Goal: Transaction & Acquisition: Purchase product/service

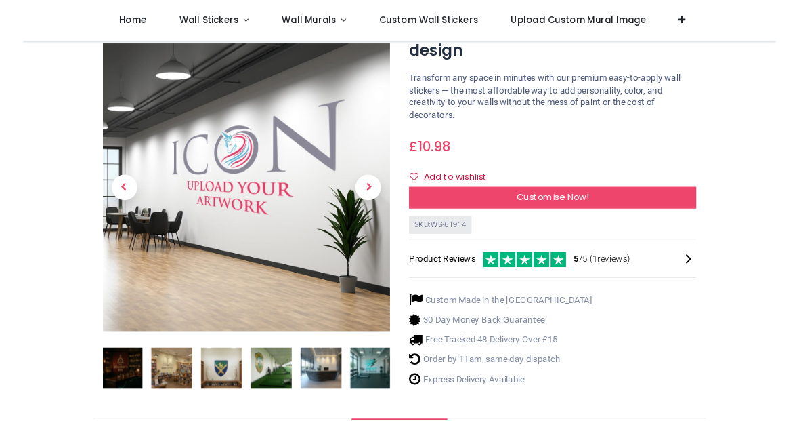
scroll to position [117, 0]
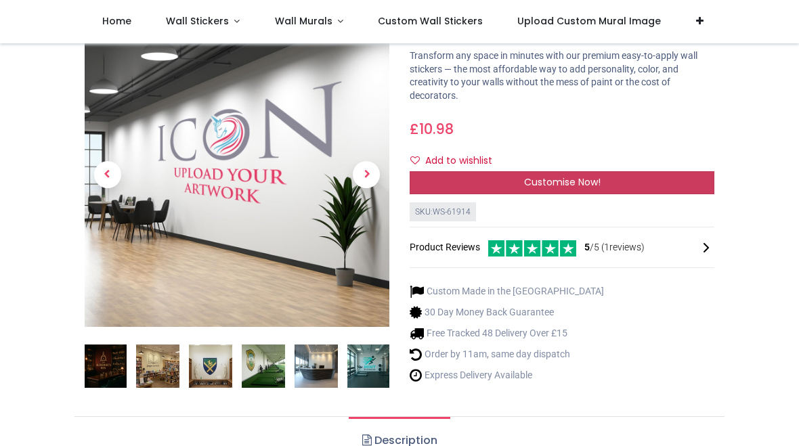
click at [524, 180] on span "Customise Now!" at bounding box center [562, 182] width 77 height 14
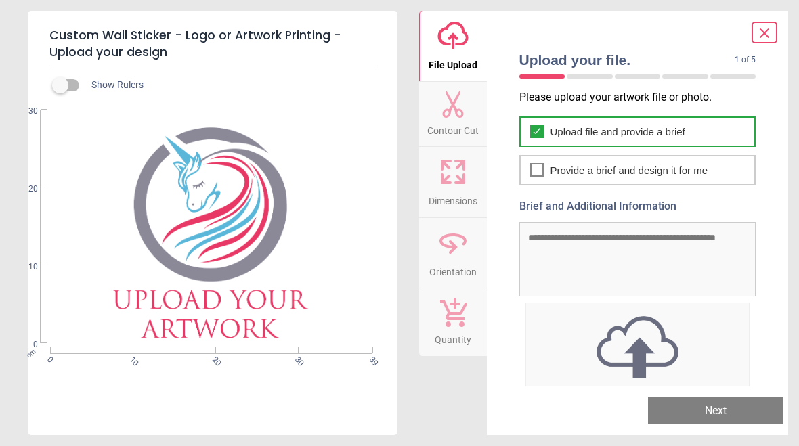
click at [566, 129] on span "Upload file and provide a brief" at bounding box center [618, 132] width 135 height 14
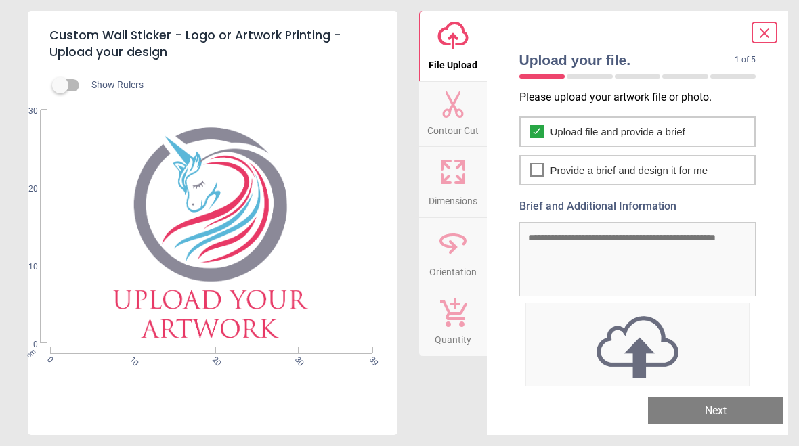
click at [690, 413] on button "Next" at bounding box center [715, 411] width 135 height 27
click at [707, 413] on button "Next" at bounding box center [715, 411] width 135 height 27
click at [632, 346] on img at bounding box center [638, 347] width 224 height 70
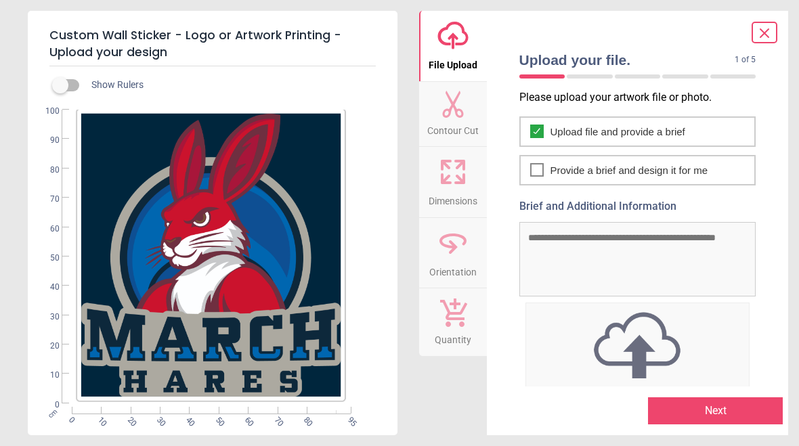
click at [456, 111] on icon at bounding box center [452, 104] width 21 height 27
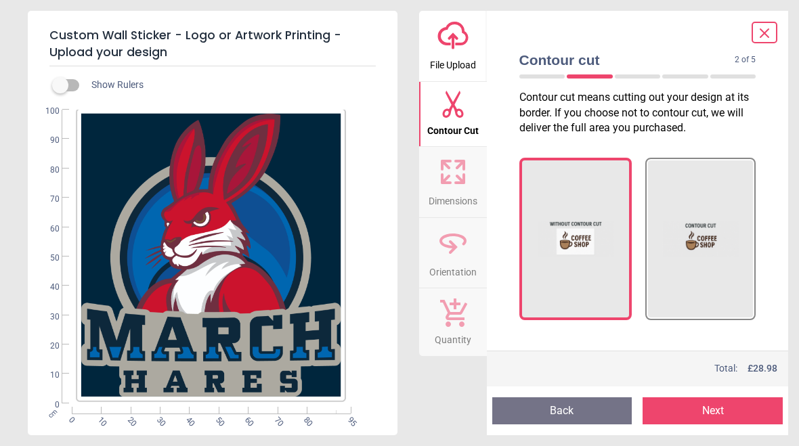
click at [459, 177] on icon at bounding box center [460, 179] width 8 height 8
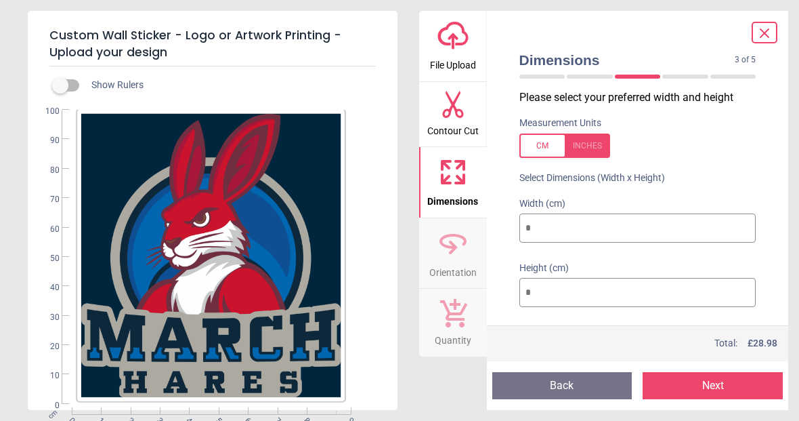
click at [545, 224] on input "**" at bounding box center [638, 228] width 237 height 30
type input "*"
type input "**"
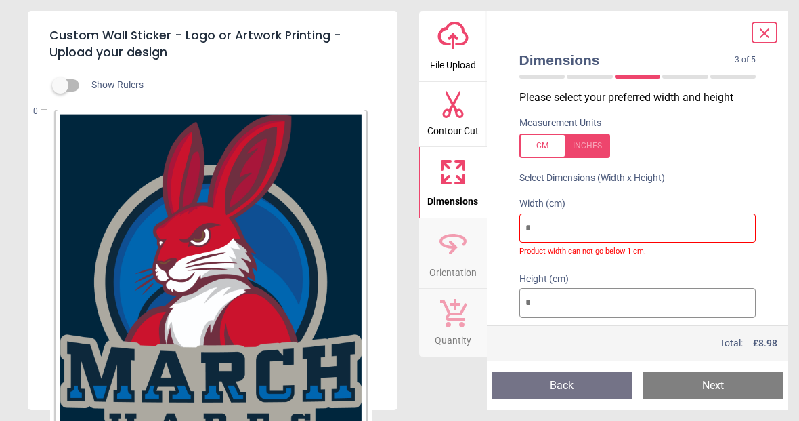
type input "*"
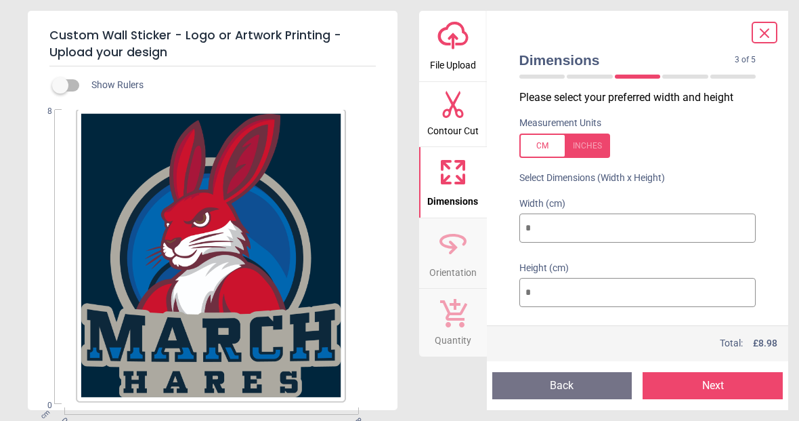
type input "**"
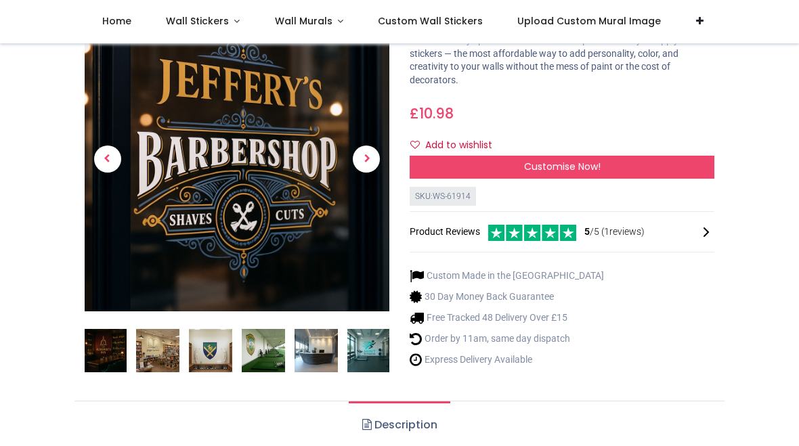
scroll to position [163, 0]
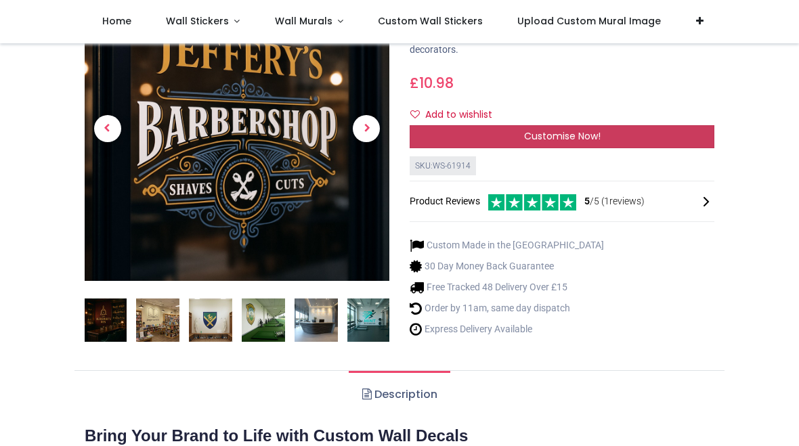
click at [522, 133] on div "Customise Now!" at bounding box center [562, 136] width 305 height 23
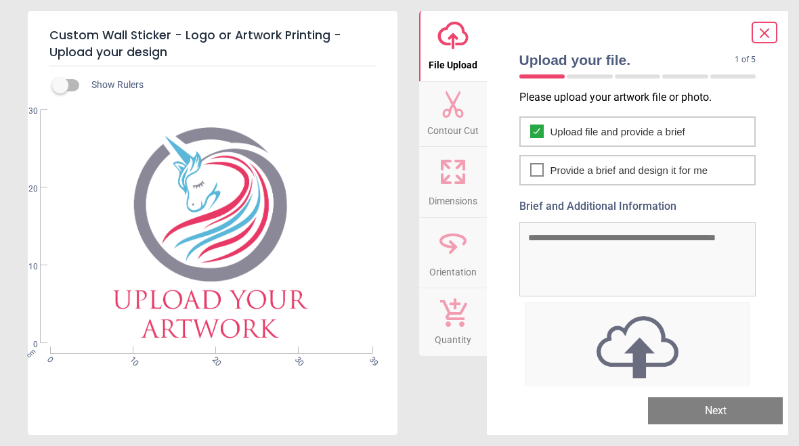
click at [636, 357] on img at bounding box center [638, 347] width 224 height 70
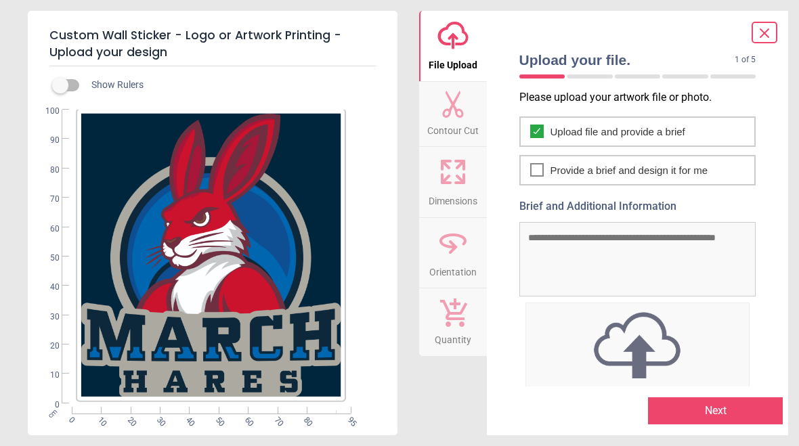
click at [467, 105] on button "Contour Cut" at bounding box center [453, 114] width 68 height 65
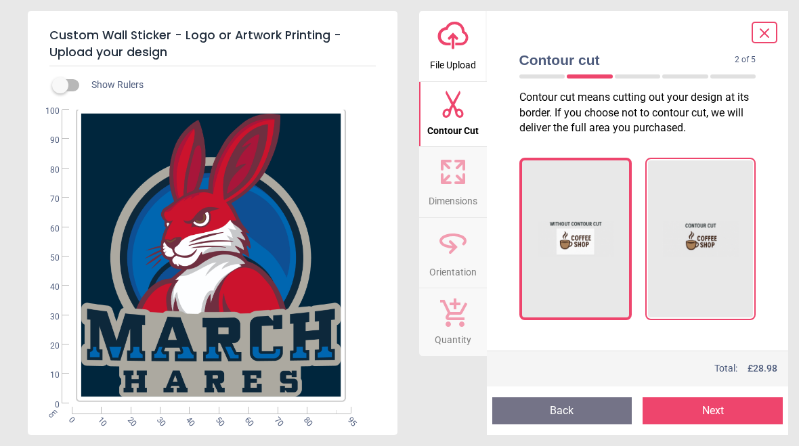
click at [686, 240] on img at bounding box center [701, 238] width 77 height 135
